Goal: Task Accomplishment & Management: Manage account settings

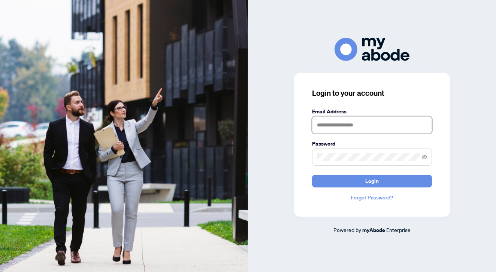
type input "**********"
click at [372, 181] on button "Login" at bounding box center [372, 181] width 120 height 13
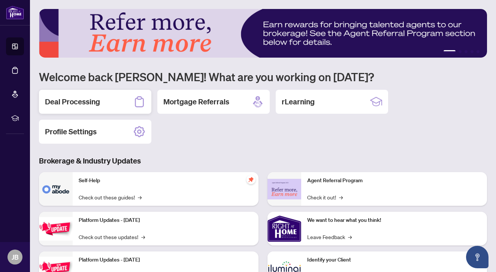
click at [75, 101] on h2 "Deal Processing" at bounding box center [72, 102] width 55 height 10
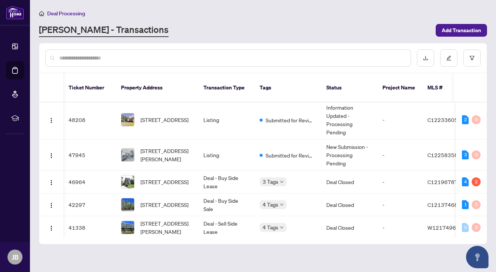
scroll to position [2, 1]
click at [163, 147] on span "[STREET_ADDRESS][PERSON_NAME]" at bounding box center [165, 155] width 51 height 16
click at [163, 146] on main "Deal Processing [PERSON_NAME] - Transactions Add Transaction Ticket Number Prop…" at bounding box center [263, 136] width 466 height 272
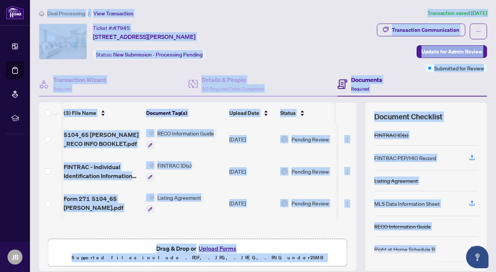
scroll to position [0, 1]
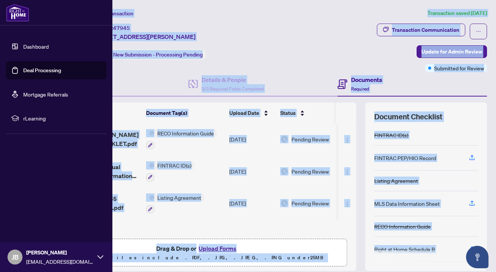
click at [41, 49] on link "Dashboard" at bounding box center [35, 46] width 25 height 7
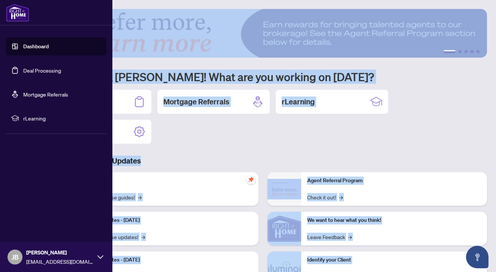
click at [35, 70] on link "Deal Processing" at bounding box center [42, 70] width 38 height 7
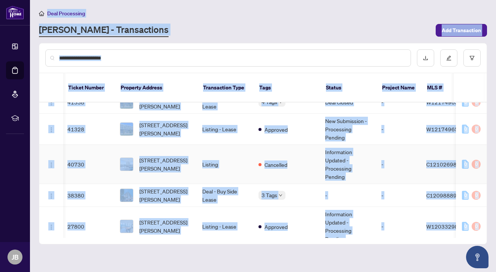
scroll to position [0, 2]
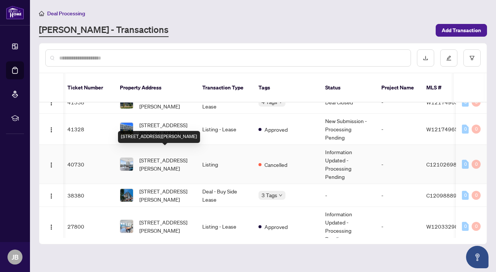
click at [155, 156] on span "[STREET_ADDRESS][PERSON_NAME]" at bounding box center [164, 164] width 51 height 16
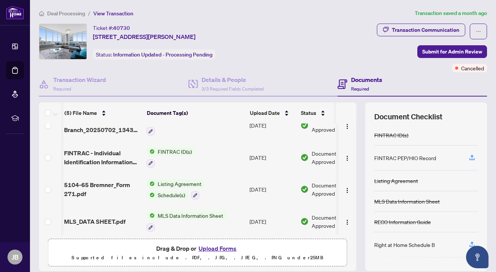
scroll to position [0, 1]
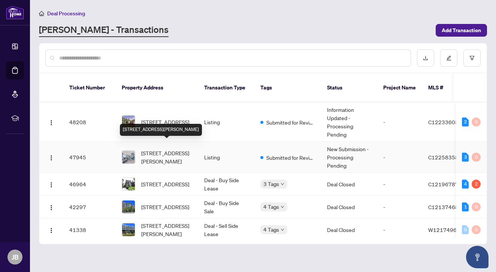
click at [161, 149] on span "[STREET_ADDRESS][PERSON_NAME]" at bounding box center [166, 157] width 51 height 16
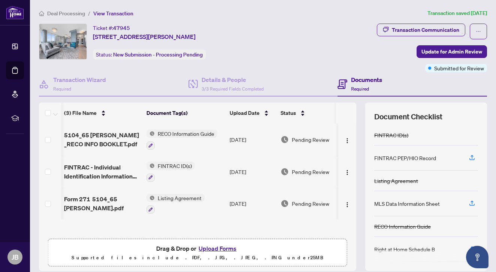
scroll to position [0, 0]
click at [167, 198] on span "Listing Agreement" at bounding box center [180, 198] width 50 height 8
click at [83, 199] on span "Form 271 5104_65 [PERSON_NAME].pdf" at bounding box center [102, 204] width 76 height 18
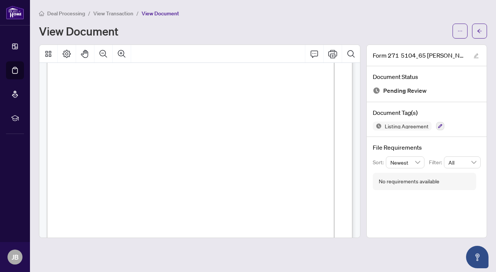
scroll to position [912, 0]
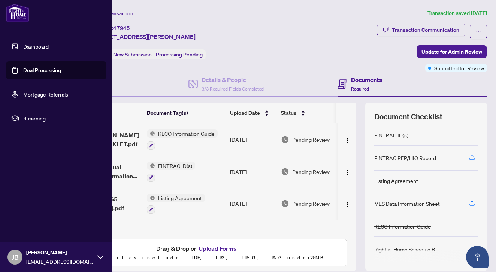
click at [33, 43] on link "Dashboard" at bounding box center [35, 46] width 25 height 7
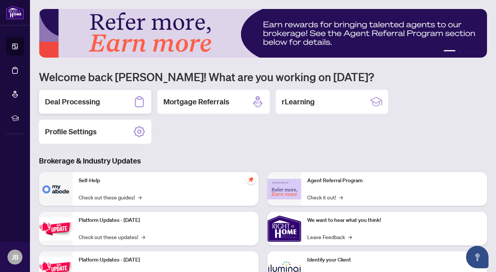
click at [80, 98] on h2 "Deal Processing" at bounding box center [72, 102] width 55 height 10
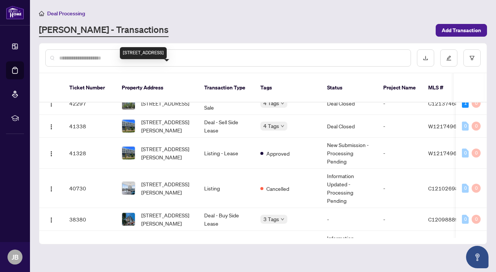
scroll to position [109, 0]
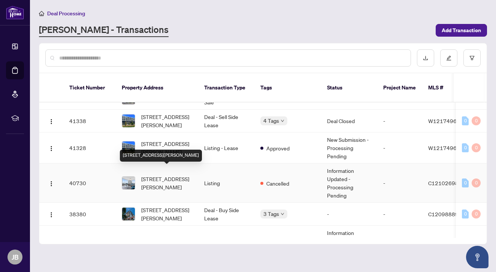
click at [158, 175] on span "[STREET_ADDRESS][PERSON_NAME]" at bounding box center [166, 183] width 51 height 16
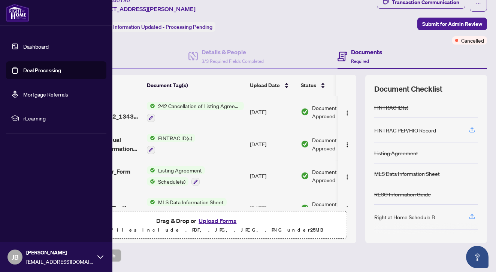
click at [35, 47] on link "Dashboard" at bounding box center [35, 46] width 25 height 7
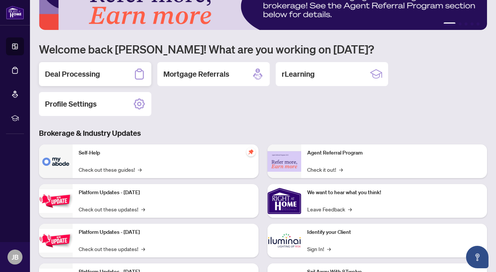
click at [75, 76] on h2 "Deal Processing" at bounding box center [72, 74] width 55 height 10
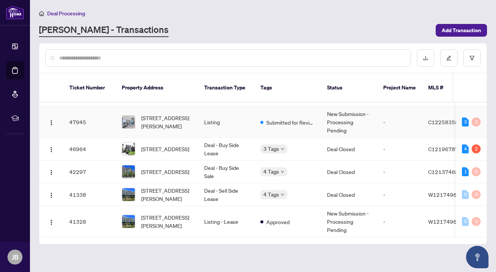
scroll to position [36, 0]
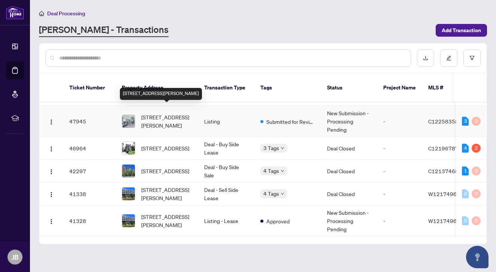
click at [166, 113] on span "[STREET_ADDRESS][PERSON_NAME]" at bounding box center [166, 121] width 51 height 16
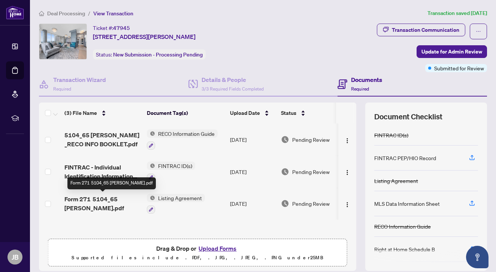
click at [91, 198] on span "Form 271 5104_65 [PERSON_NAME].pdf" at bounding box center [102, 204] width 76 height 18
